Goal: Complete application form

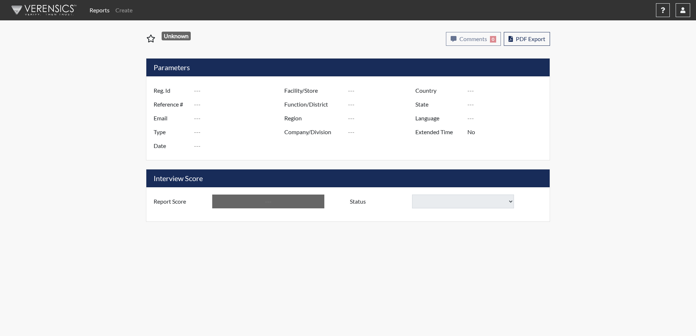
type input "[PERSON_NAME] 2232"
type input "51177"
type input "[EMAIL_ADDRESS][DOMAIN_NAME]"
type input "Corrections Pre-Employment"
type input "[DATE]"
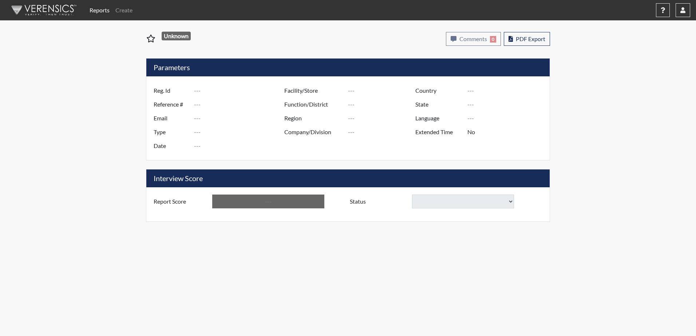
type input "[PERSON_NAME]"
type input "[GEOGRAPHIC_DATA]"
type input "[US_STATE]"
type input "English"
type input "Yes"
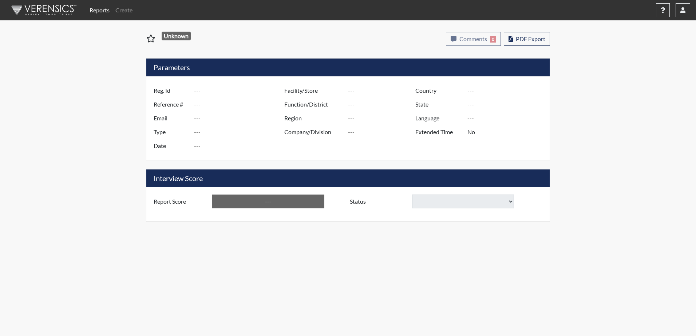
type input "Below Conditions"
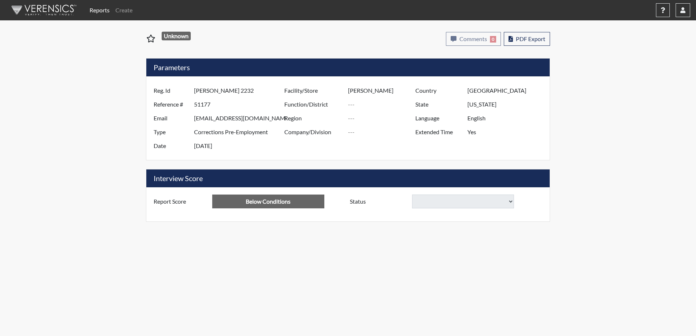
select select
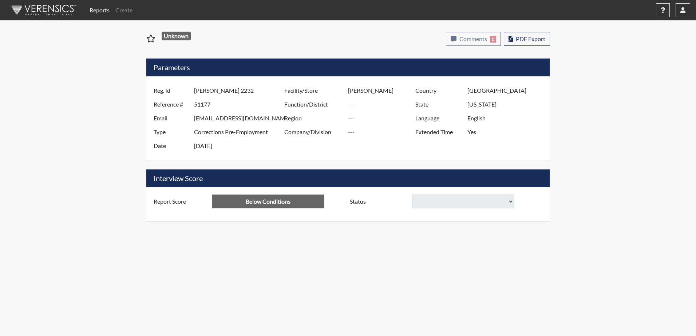
select select
